Goal: Task Accomplishment & Management: Manage account settings

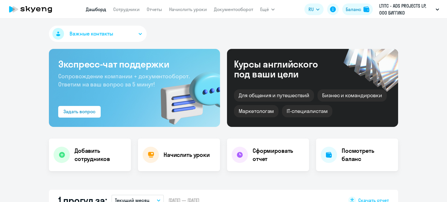
select select "30"
click at [198, 9] on link "Начислить уроки" at bounding box center [188, 9] width 38 height 6
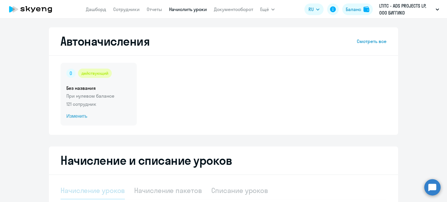
click at [80, 118] on span "Изменить" at bounding box center [98, 116] width 65 height 7
select select "10"
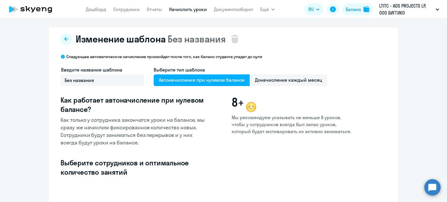
select select "10"
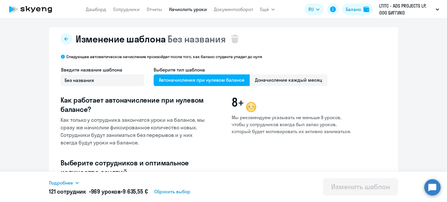
scroll to position [145, 0]
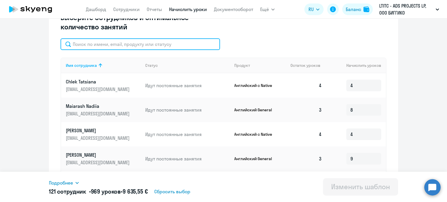
click at [136, 48] on input "text" at bounding box center [140, 44] width 159 height 12
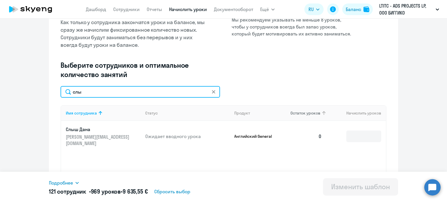
scroll to position [21, 0]
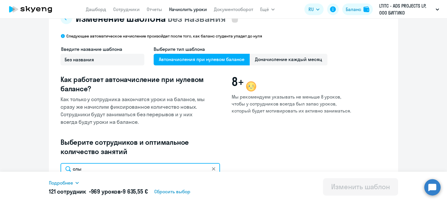
type input "слы"
click at [236, 60] on span "Автоначисления при нулевом балансе" at bounding box center [202, 60] width 96 height 12
click at [0, 0] on input "Автоначисления при нулевом балансе" at bounding box center [0, 0] width 0 height 0
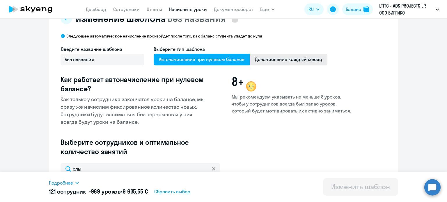
click at [256, 59] on span "Доначисление каждый месяц" at bounding box center [289, 60] width 78 height 12
click at [0, 0] on input "Доначисление каждый месяц" at bounding box center [0, 0] width 0 height 0
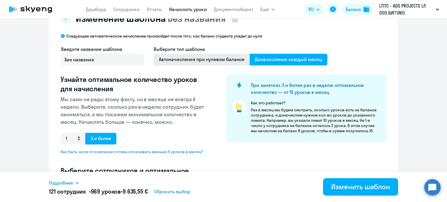
click at [213, 55] on span "Автоначисления при нулевом балансе" at bounding box center [202, 60] width 96 height 12
click at [0, 0] on input "Автоначисления при нулевом балансе" at bounding box center [0, 0] width 0 height 0
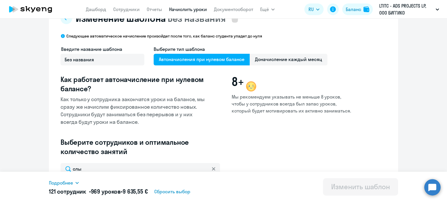
click at [102, 53] on div "Введите название шаблона Без названия" at bounding box center [103, 56] width 84 height 20
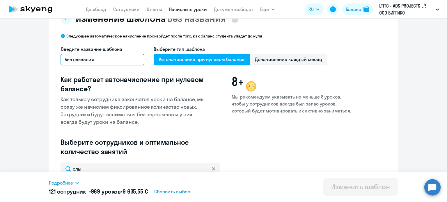
click at [102, 59] on input "Без названия" at bounding box center [103, 60] width 84 height 12
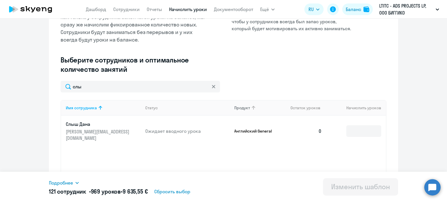
scroll to position [137, 0]
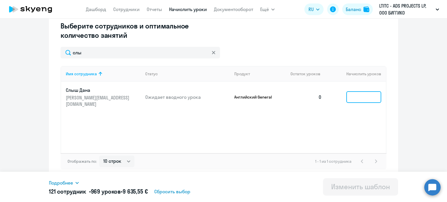
click at [355, 96] on input at bounding box center [363, 97] width 35 height 12
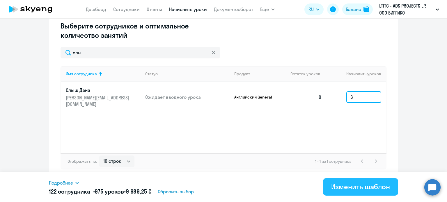
type input "6"
click at [340, 185] on div "Изменить шаблон" at bounding box center [360, 186] width 59 height 9
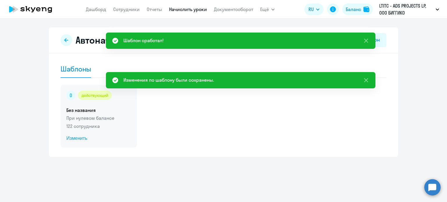
click at [93, 127] on p "122 сотрудника" at bounding box center [98, 126] width 65 height 7
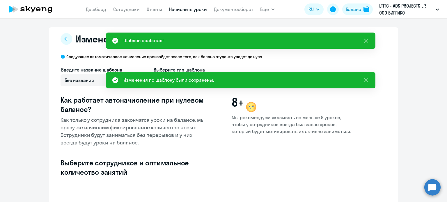
select select "10"
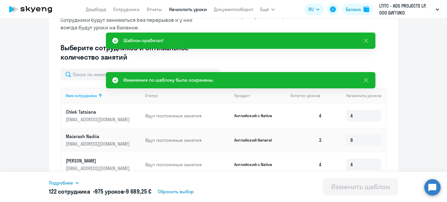
scroll to position [116, 0]
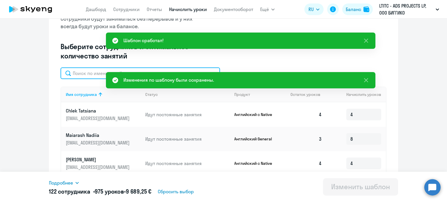
click at [84, 71] on input "text" at bounding box center [140, 73] width 159 height 12
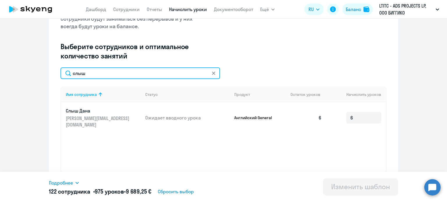
type input "слыш"
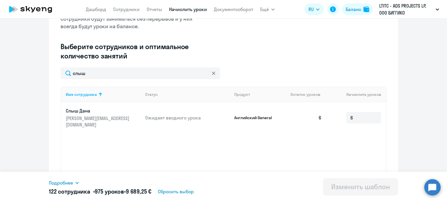
click at [180, 11] on link "Начислить уроки" at bounding box center [188, 9] width 38 height 6
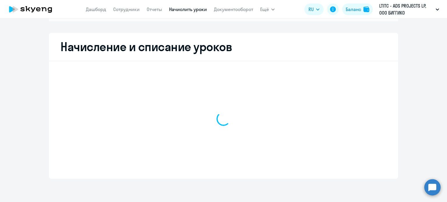
scroll to position [90, 0]
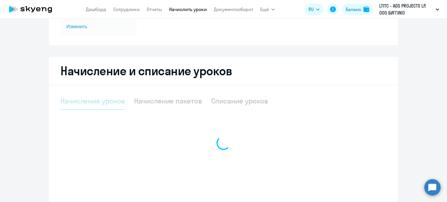
select select "10"
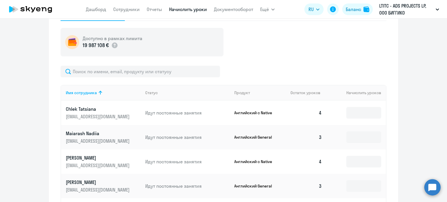
scroll to position [148, 0]
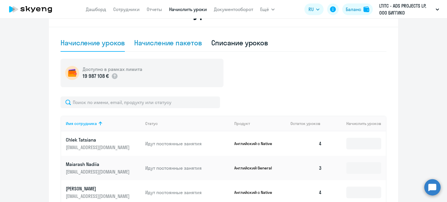
click at [153, 49] on div "Начисление пакетов" at bounding box center [167, 42] width 67 height 17
select select "10"
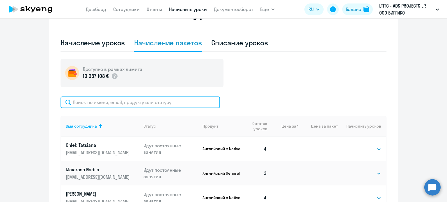
click at [137, 100] on input "text" at bounding box center [140, 103] width 159 height 12
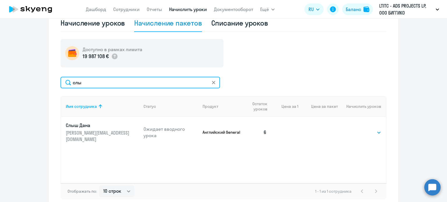
scroll to position [177, 0]
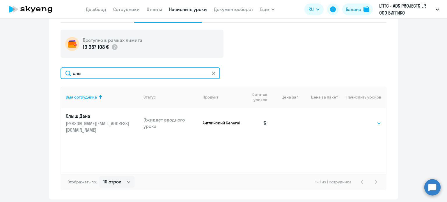
type input "слы"
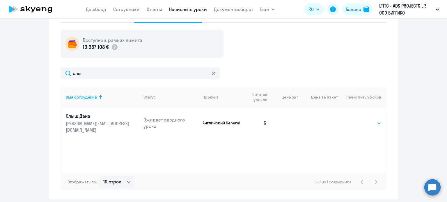
click at [357, 120] on select "Выбрать 4 8 16 32 64 96 128" at bounding box center [369, 123] width 24 height 7
click at [320, 137] on div "Имя сотрудника Статус Продукт Остаток уроков Цена за 1 Цена за пакет Начислить …" at bounding box center [224, 130] width 326 height 87
click at [91, 9] on link "Дашборд" at bounding box center [96, 9] width 20 height 6
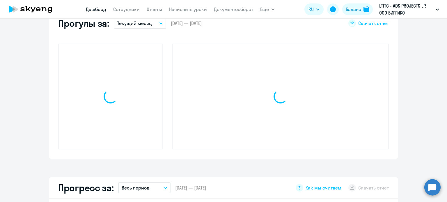
scroll to position [218, 0]
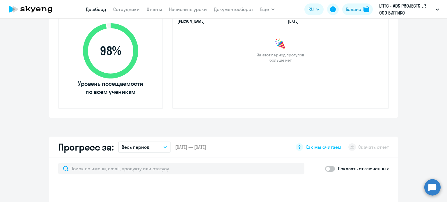
select select "30"
click at [189, 10] on link "Начислить уроки" at bounding box center [188, 9] width 38 height 6
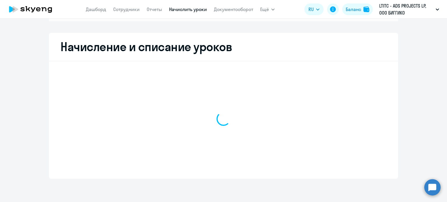
scroll to position [90, 0]
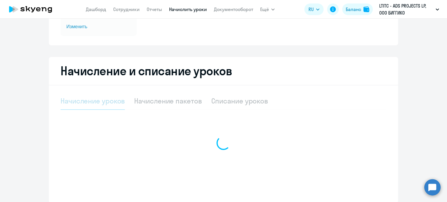
select select "10"
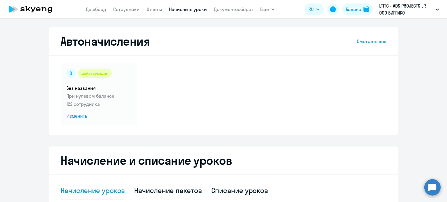
scroll to position [0, 0]
click at [80, 116] on span "Изменить" at bounding box center [98, 116] width 65 height 7
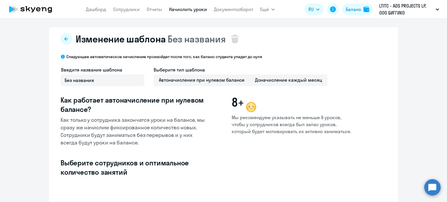
select select "10"
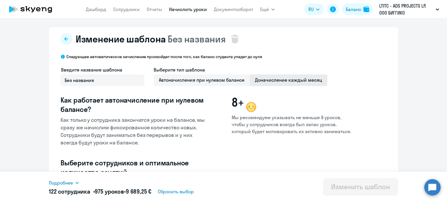
click at [276, 83] on span "Доначисление каждый месяц" at bounding box center [289, 80] width 78 height 12
click at [0, 0] on input "Доначисление каждый месяц" at bounding box center [0, 0] width 0 height 0
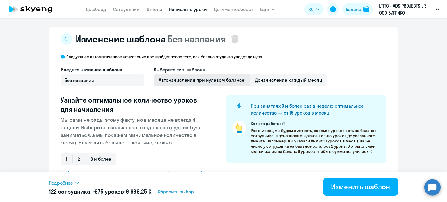
click at [175, 78] on span "Автоначисления при нулевом балансе" at bounding box center [202, 80] width 96 height 12
click at [0, 0] on input "Автоначисления при нулевом балансе" at bounding box center [0, 0] width 0 height 0
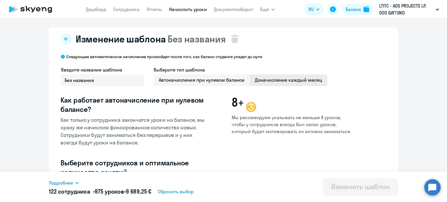
click at [265, 79] on span "Доначисление каждый месяц" at bounding box center [289, 80] width 78 height 12
click at [0, 0] on input "Доначисление каждый месяц" at bounding box center [0, 0] width 0 height 0
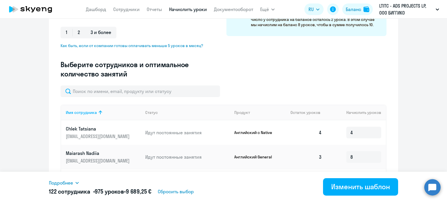
scroll to position [145, 0]
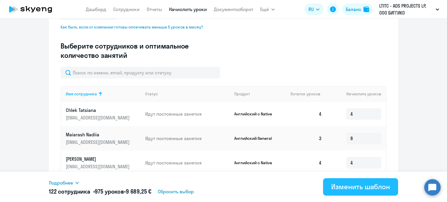
click at [356, 180] on button "Изменить шаблон" at bounding box center [360, 186] width 75 height 17
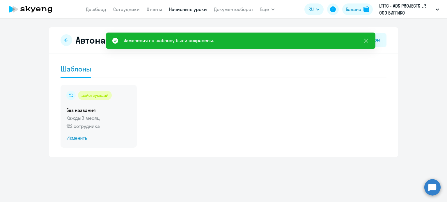
click at [80, 139] on span "Изменить" at bounding box center [98, 138] width 65 height 7
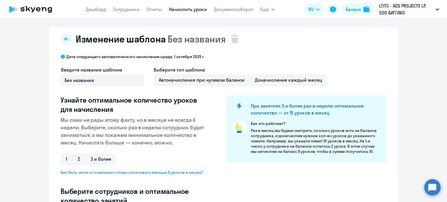
select select "10"
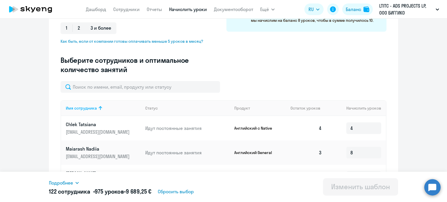
scroll to position [145, 0]
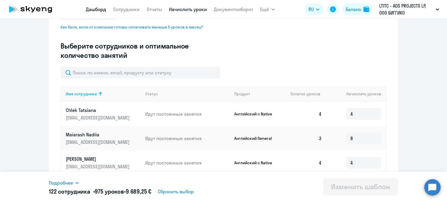
click at [100, 7] on link "Дашборд" at bounding box center [96, 9] width 20 height 6
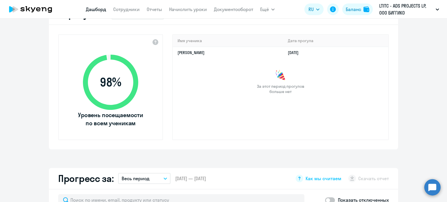
select select "30"
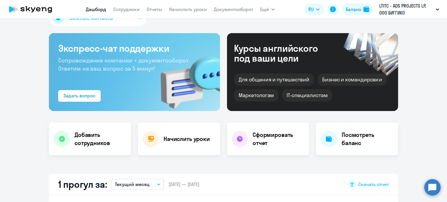
scroll to position [12, 0]
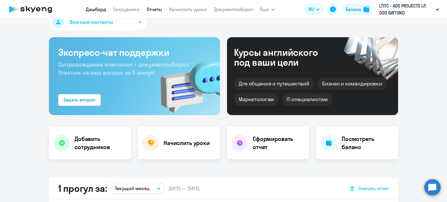
click at [158, 8] on link "Отчеты" at bounding box center [154, 9] width 15 height 6
